Goal: Information Seeking & Learning: Learn about a topic

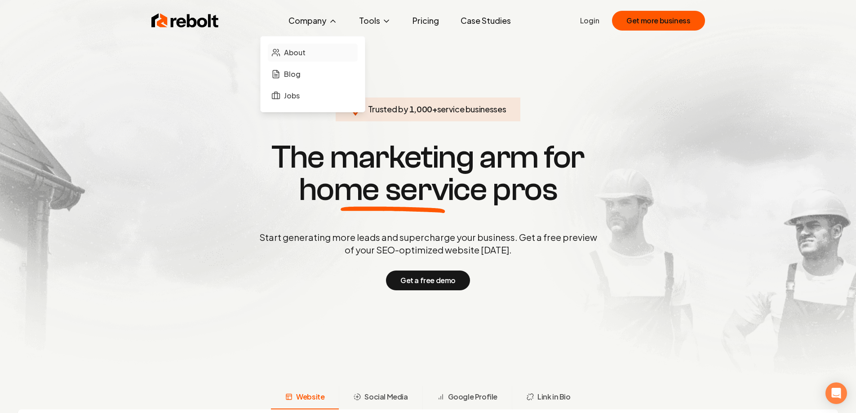
click at [303, 53] on span "About" at bounding box center [295, 52] width 22 height 11
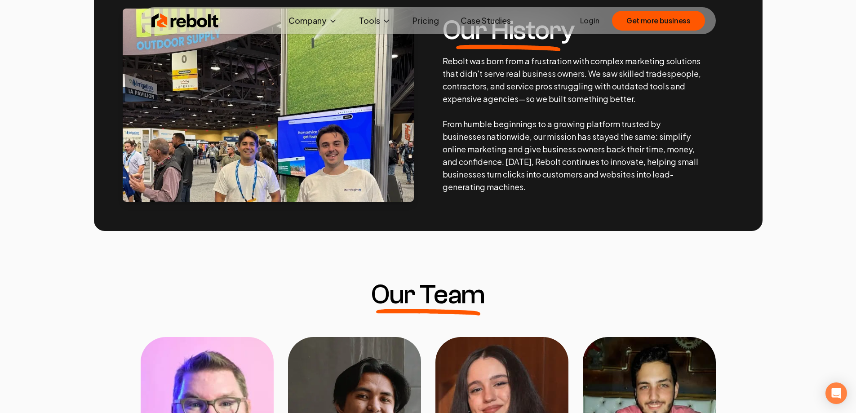
scroll to position [629, 0]
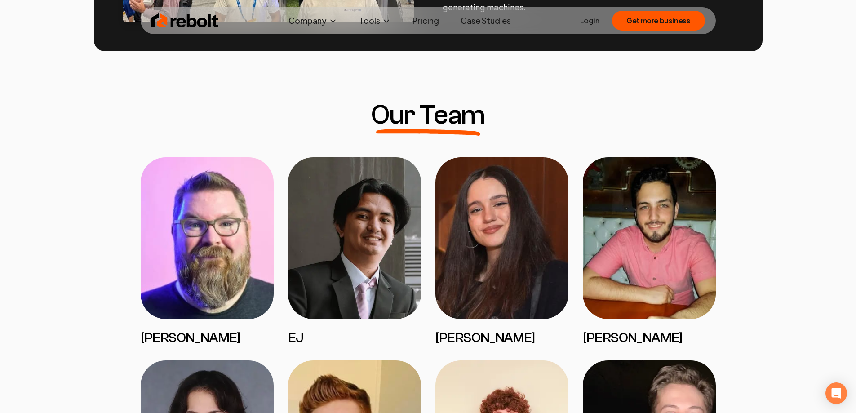
click at [196, 248] on img at bounding box center [207, 238] width 133 height 162
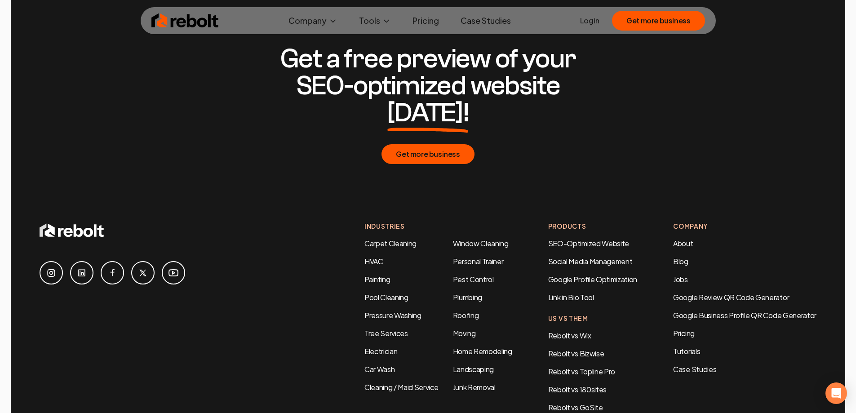
scroll to position [2967, 0]
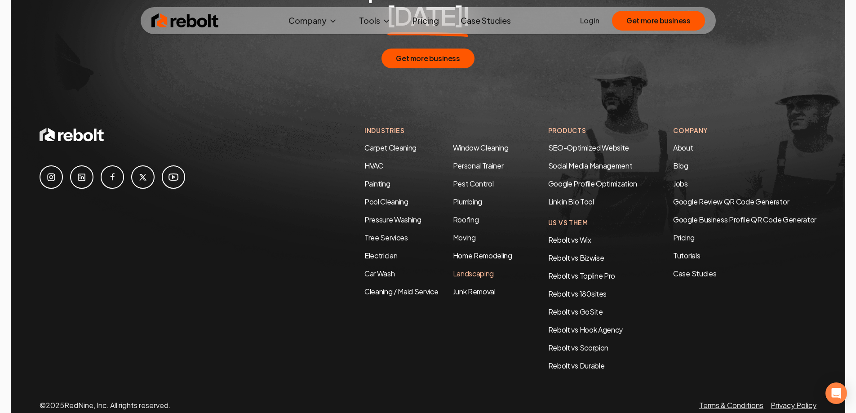
click at [453, 269] on link "Landscaping" at bounding box center [473, 273] width 41 height 9
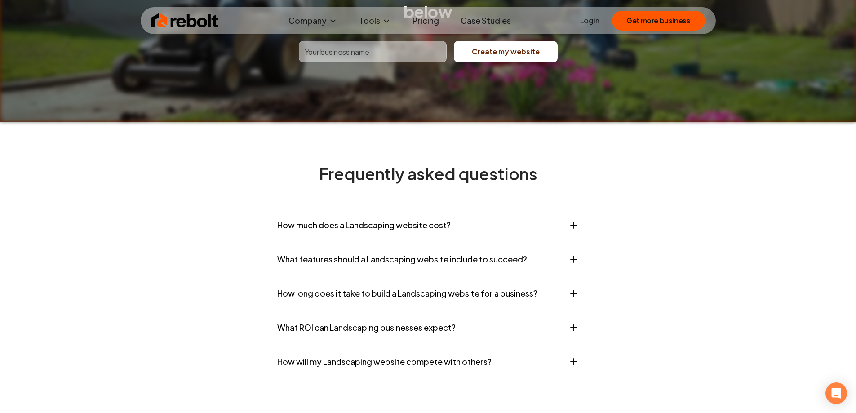
scroll to position [3597, 0]
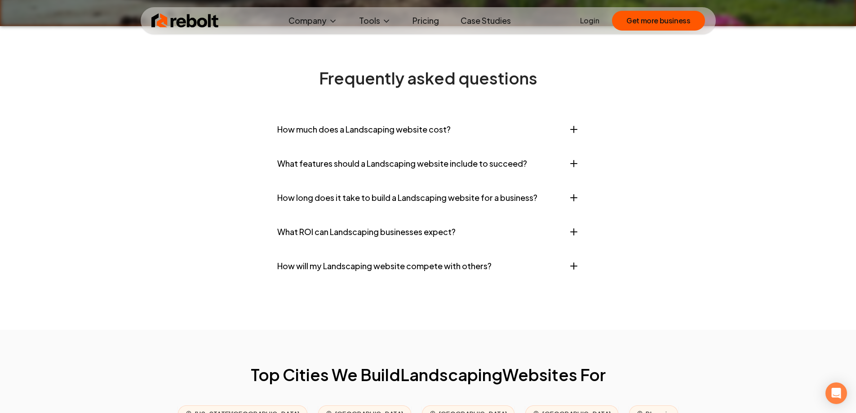
click at [571, 135] on icon "button" at bounding box center [574, 129] width 11 height 11
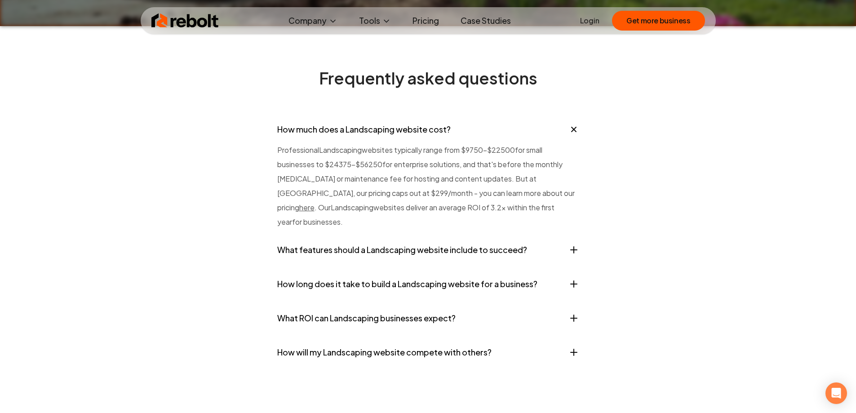
click at [575, 255] on icon "button" at bounding box center [574, 250] width 11 height 11
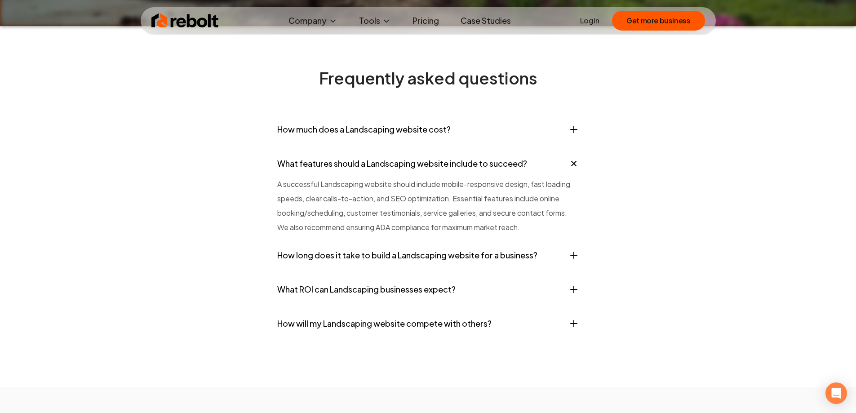
click at [579, 298] on section "Frequently asked questions How much does a Landscaping website cost? Profession…" at bounding box center [428, 206] width 575 height 361
click at [573, 255] on icon "button" at bounding box center [574, 255] width 6 height 0
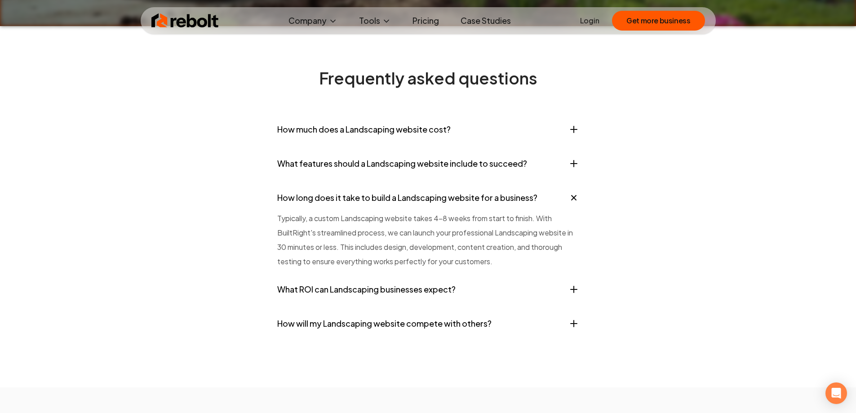
click at [576, 295] on icon "button" at bounding box center [574, 289] width 11 height 11
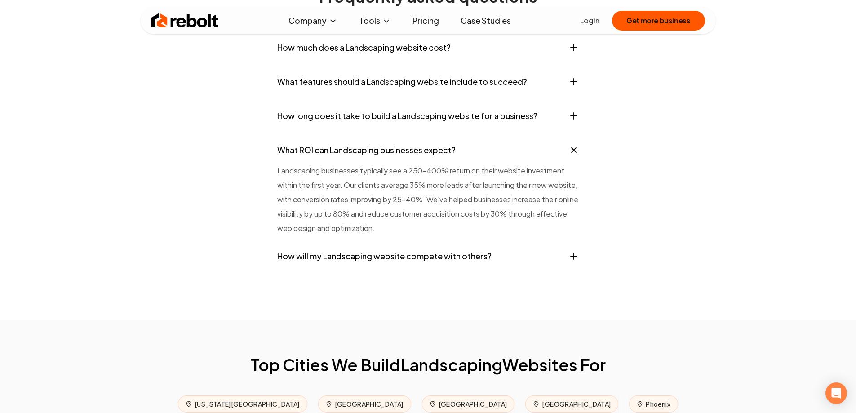
scroll to position [3686, 0]
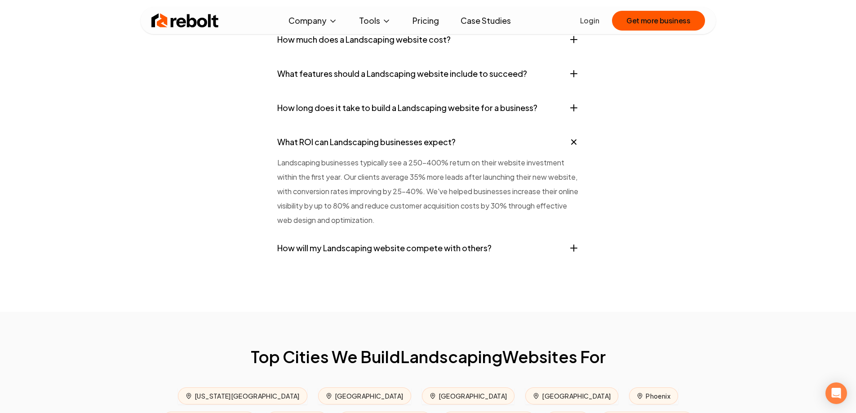
click at [575, 254] on icon "button" at bounding box center [574, 248] width 11 height 11
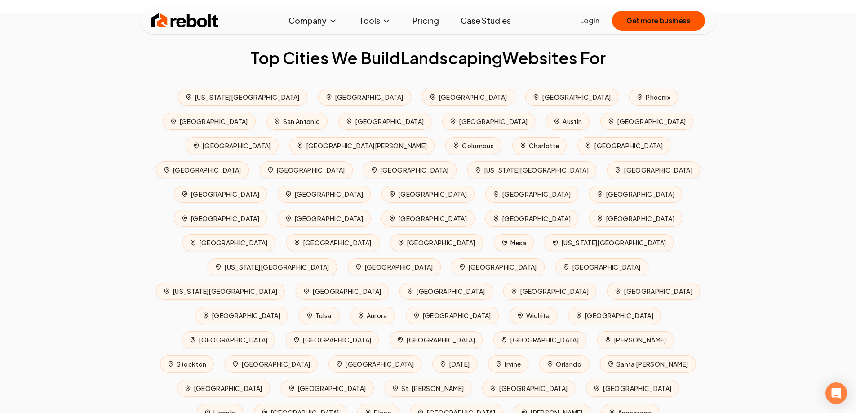
scroll to position [4001, 0]
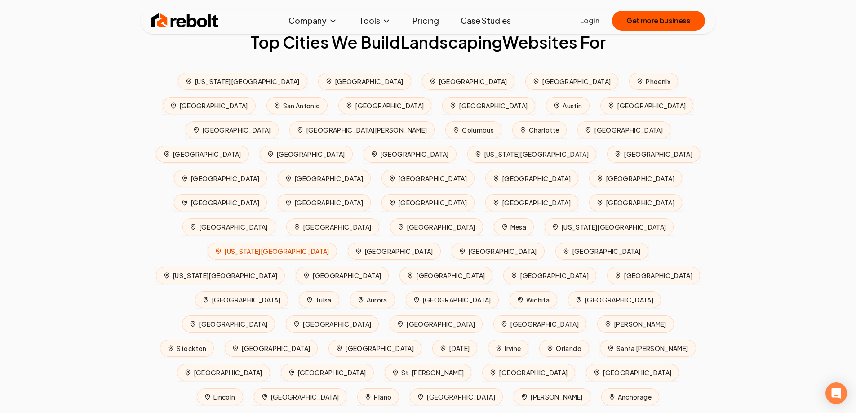
click at [337, 243] on span "[US_STATE][GEOGRAPHIC_DATA]" at bounding box center [272, 251] width 129 height 17
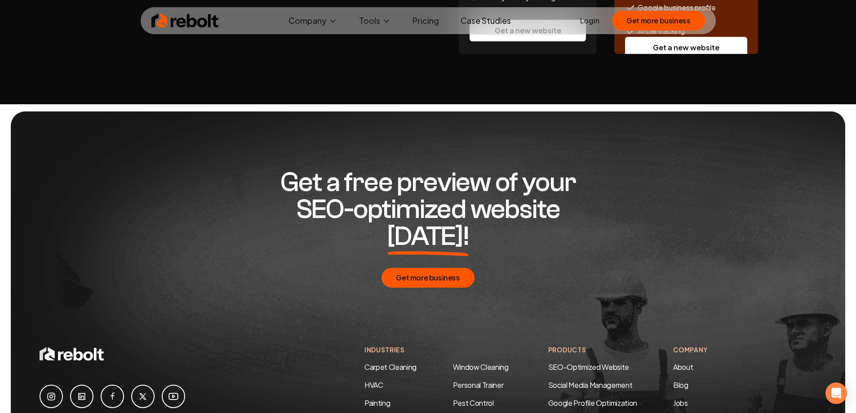
scroll to position [4491, 0]
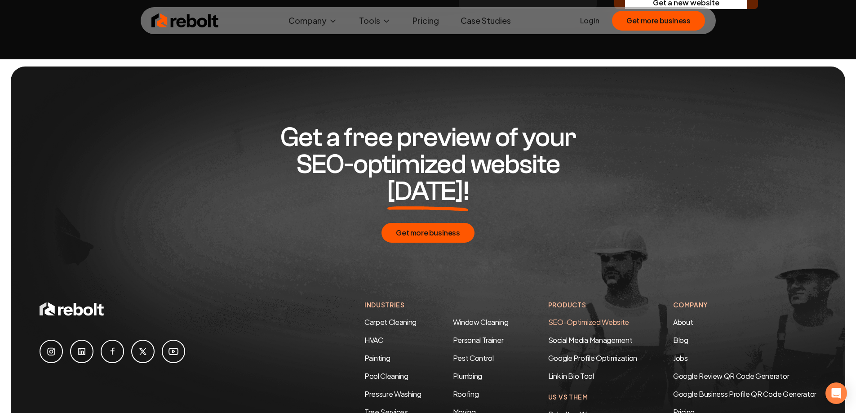
click at [598, 317] on link "SEO-Optimized Website" at bounding box center [588, 321] width 81 height 9
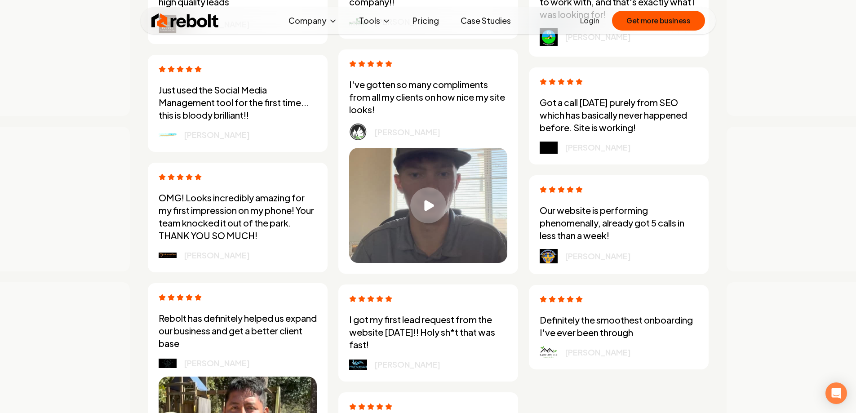
scroll to position [2577, 0]
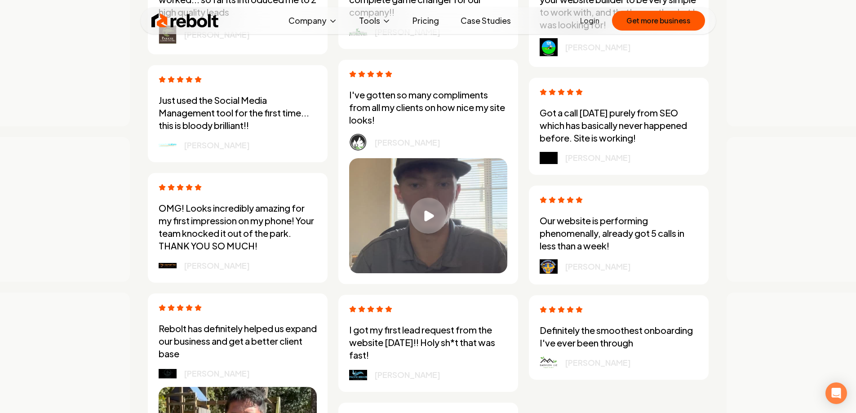
click at [361, 141] on img at bounding box center [358, 143] width 18 height 18
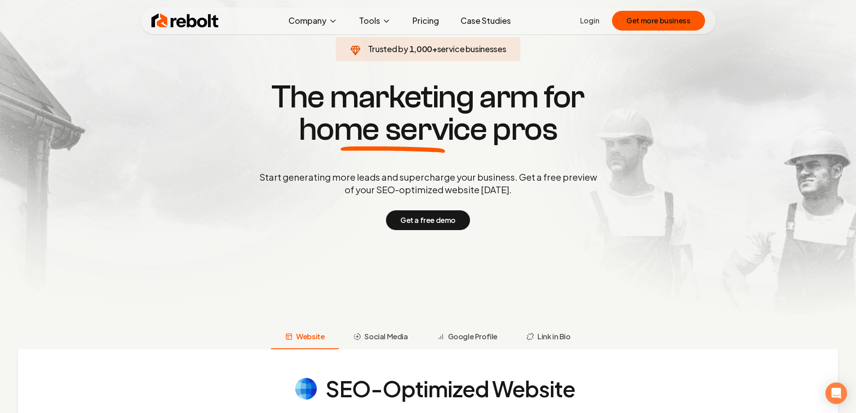
scroll to position [0, 0]
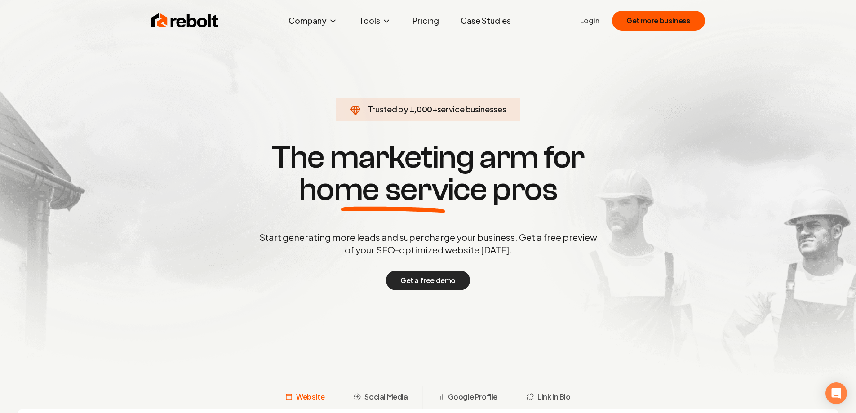
click at [426, 281] on button "Get a free demo" at bounding box center [428, 281] width 84 height 20
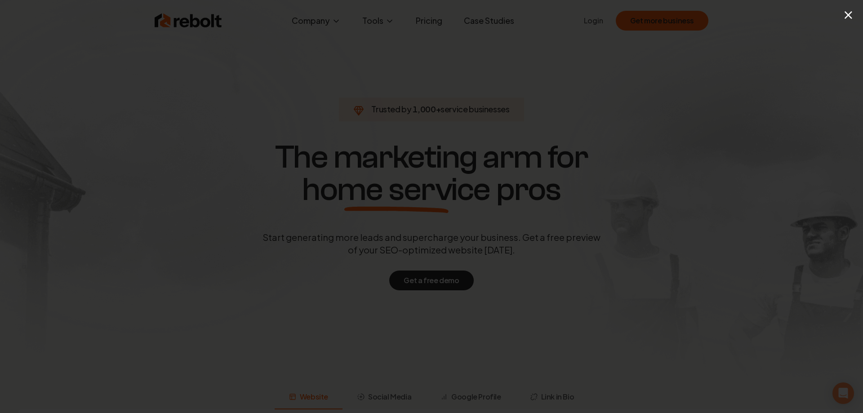
click at [341, 29] on div "×" at bounding box center [431, 206] width 863 height 413
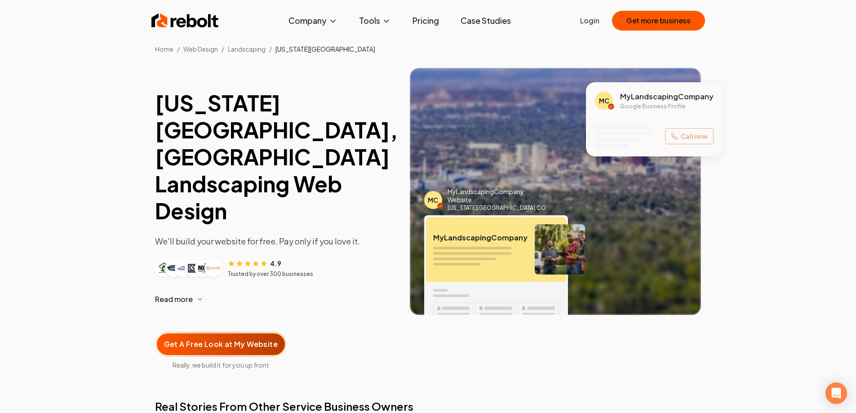
scroll to position [17, 0]
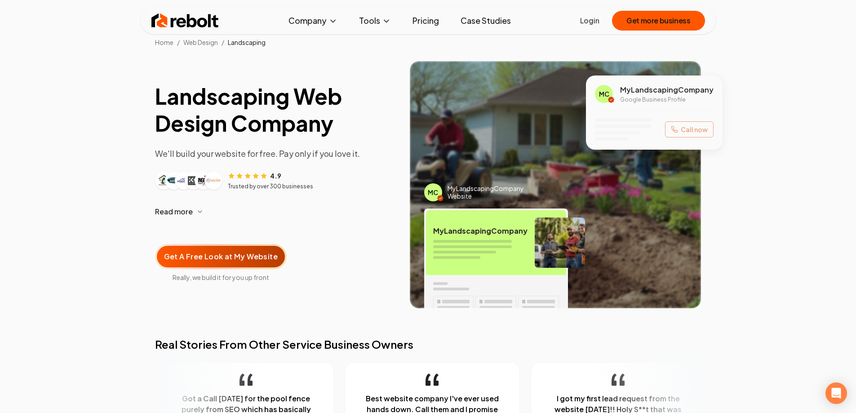
scroll to position [1, 0]
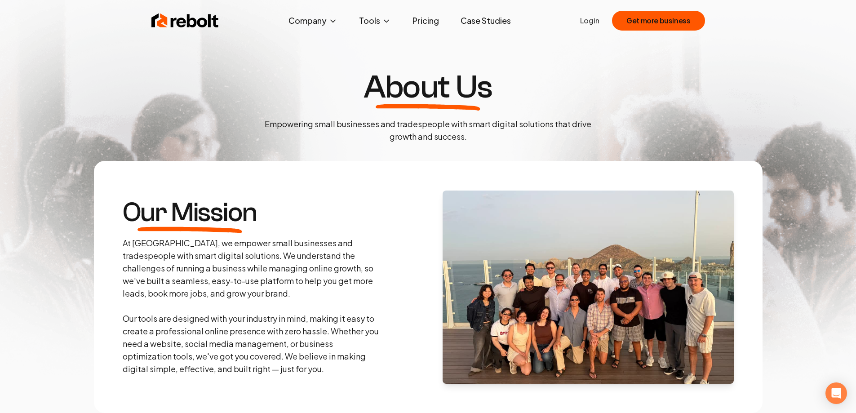
click at [492, 21] on link "Case Studies" at bounding box center [486, 21] width 65 height 18
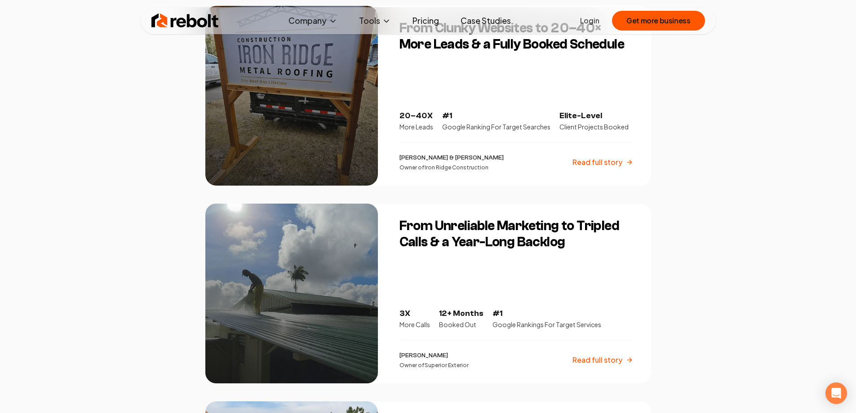
scroll to position [270, 0]
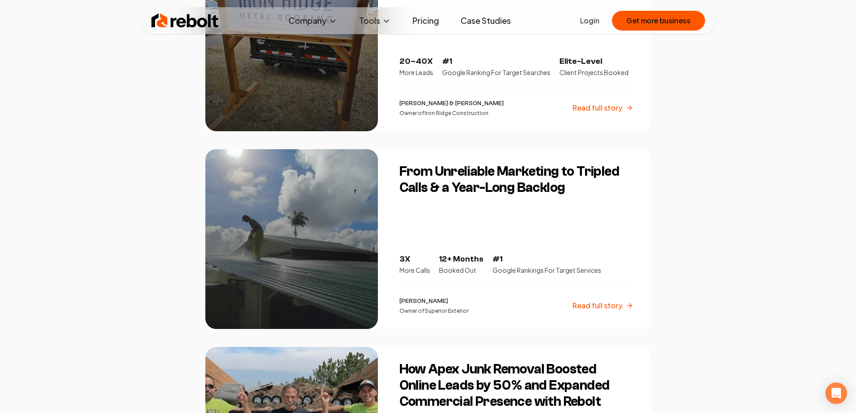
click at [589, 305] on p "Read full story" at bounding box center [598, 305] width 50 height 11
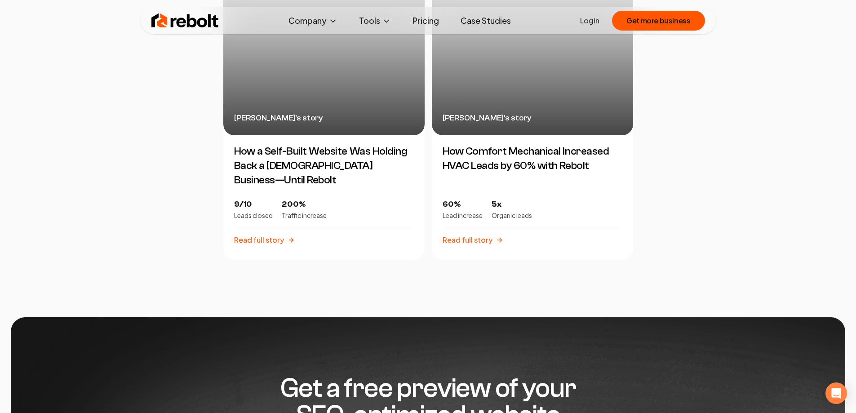
scroll to position [1978, 0]
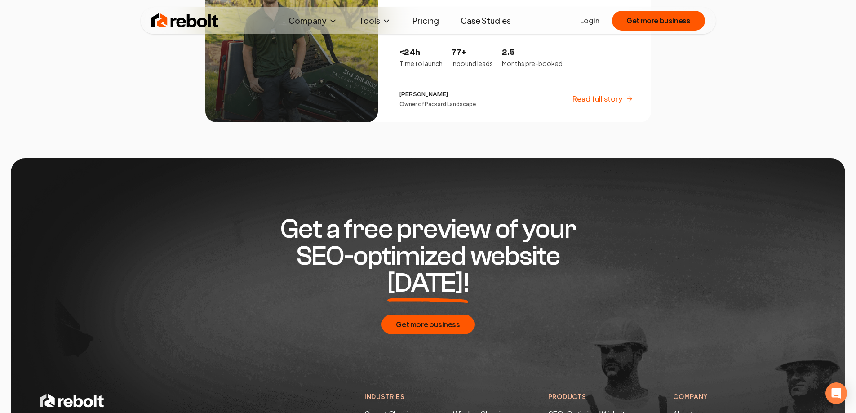
scroll to position [1484, 0]
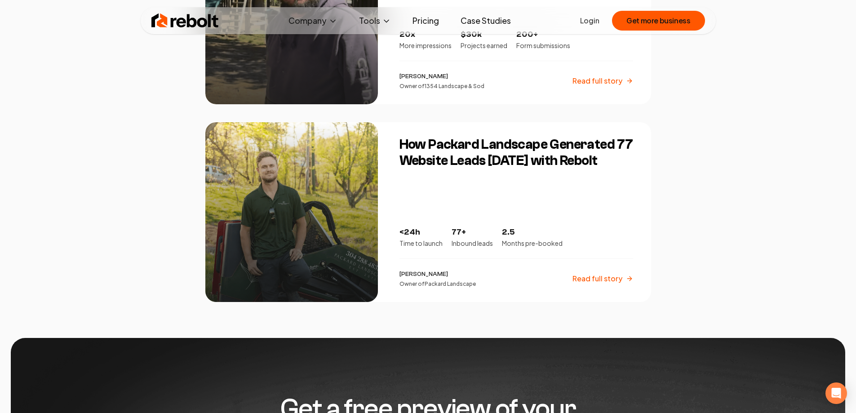
click at [602, 279] on p "Read full story" at bounding box center [598, 278] width 50 height 11
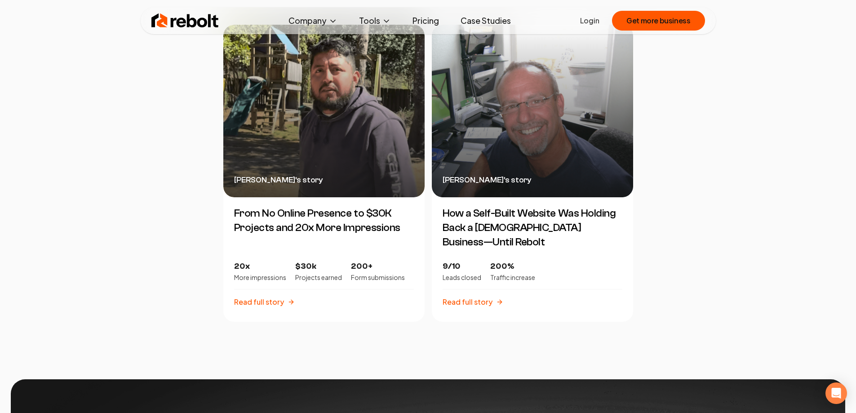
scroll to position [2113, 0]
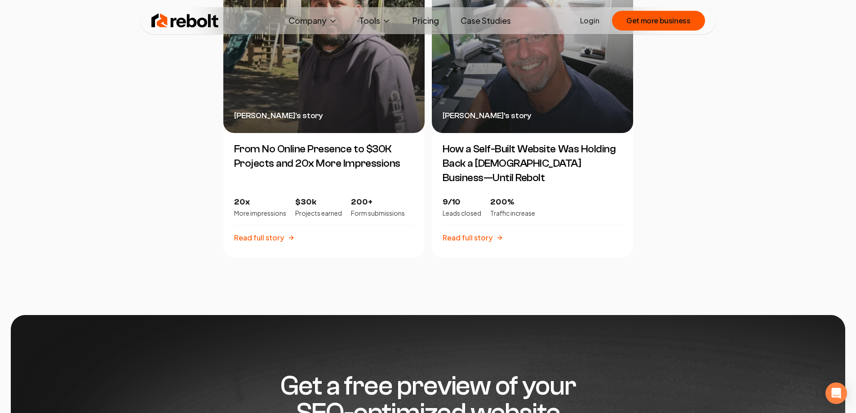
click at [303, 107] on div "[PERSON_NAME] 's story" at bounding box center [323, 46] width 201 height 173
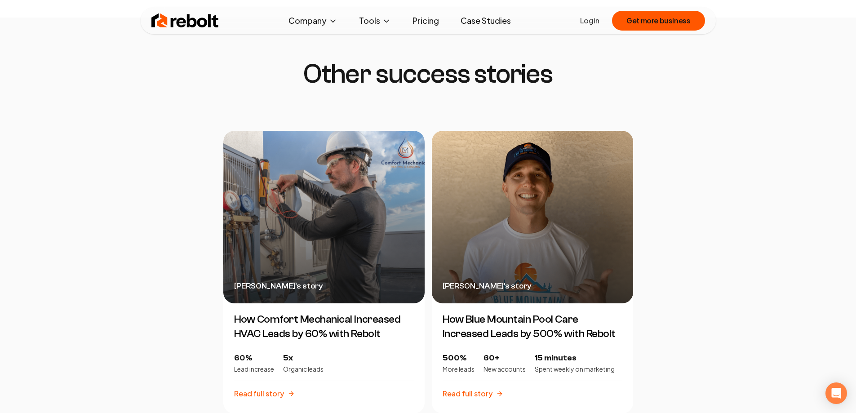
scroll to position [1663, 0]
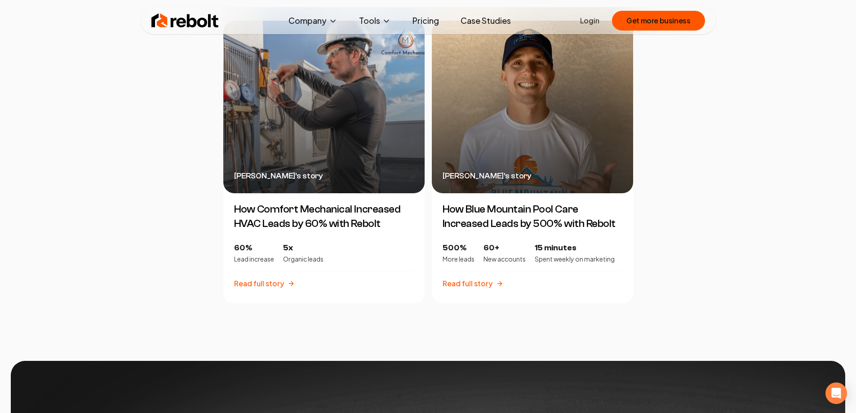
click at [505, 151] on div "[PERSON_NAME] 's story" at bounding box center [532, 107] width 201 height 173
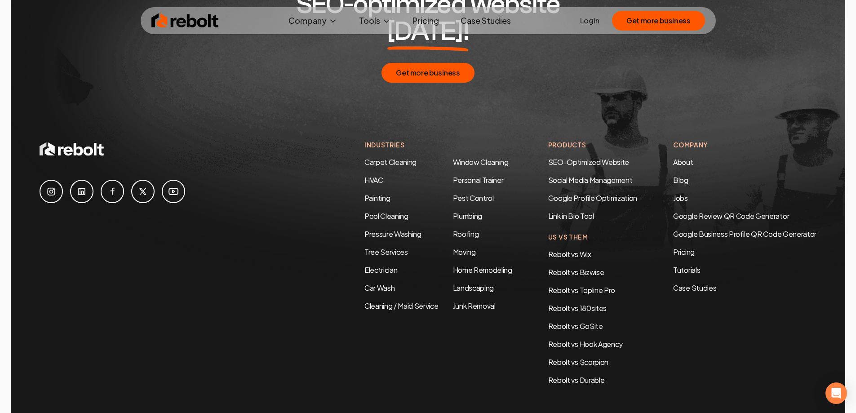
scroll to position [2369, 0]
